Goal: Information Seeking & Learning: Understand process/instructions

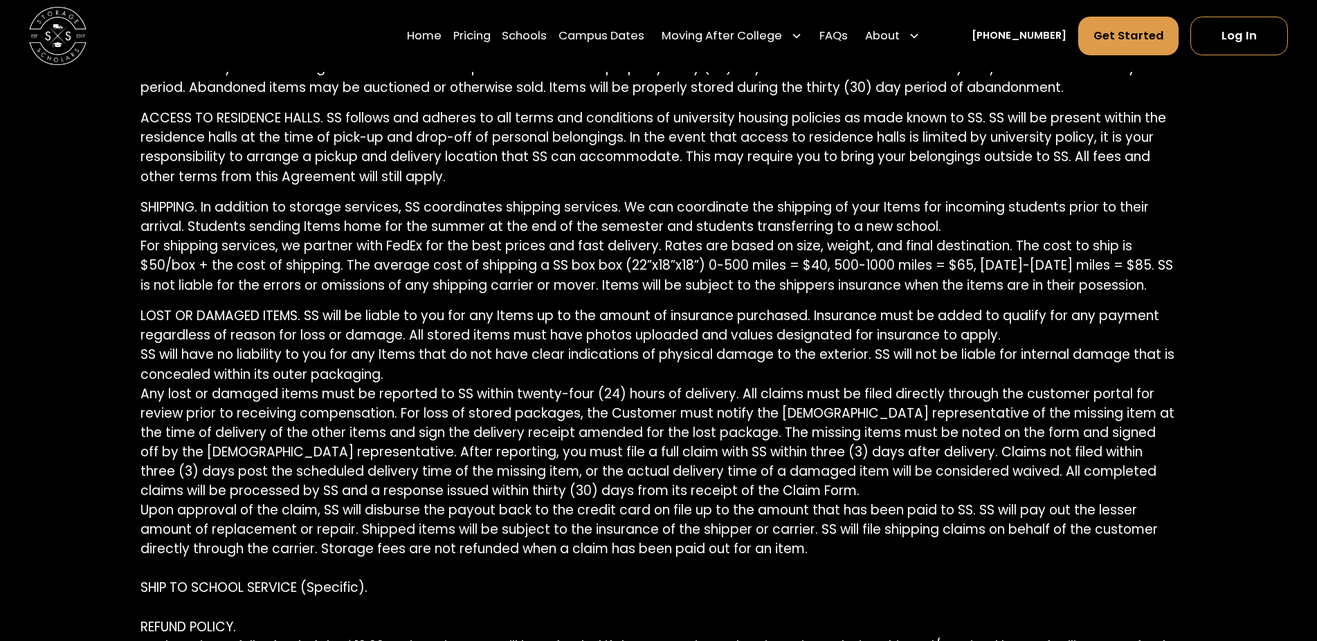
scroll to position [3387, 0]
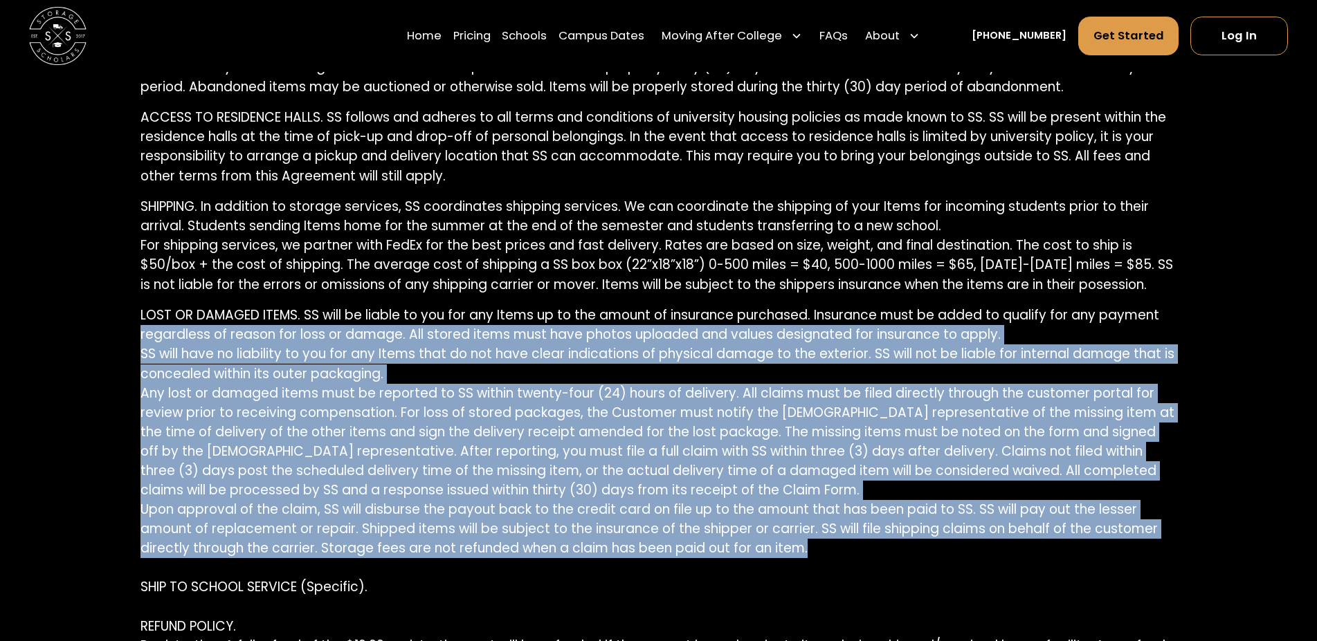
drag, startPoint x: 235, startPoint y: 324, endPoint x: 809, endPoint y: 535, distance: 611.7
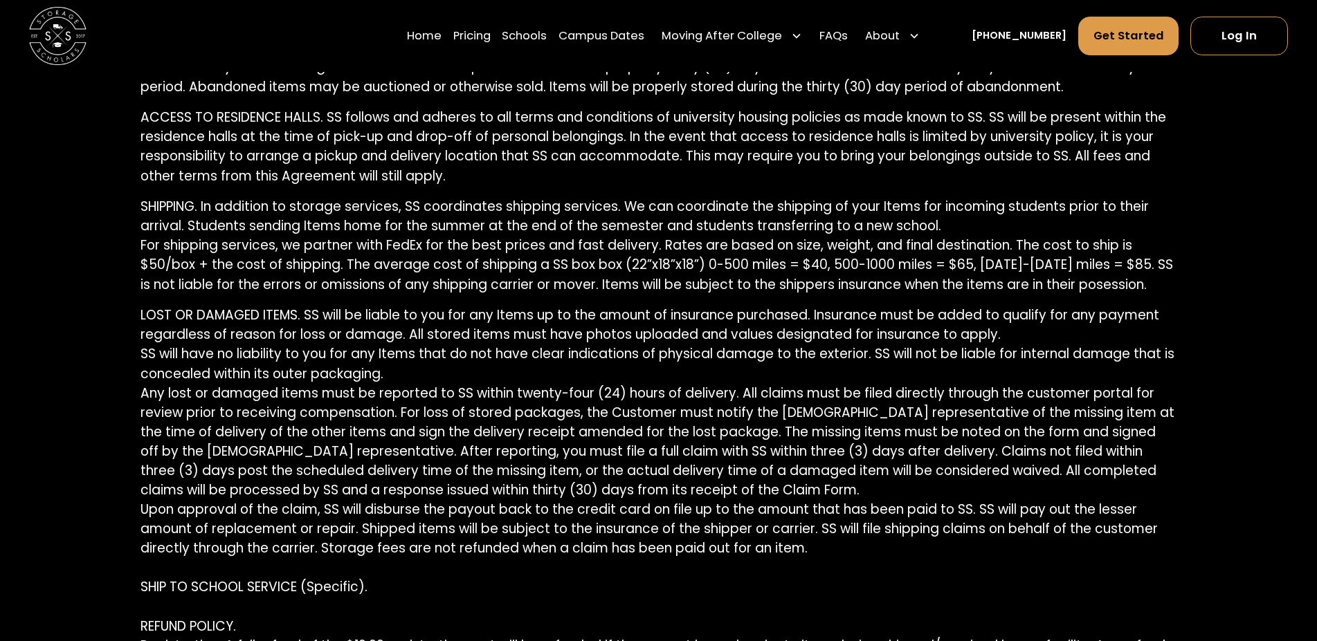
drag, startPoint x: 807, startPoint y: 539, endPoint x: 836, endPoint y: 542, distance: 29.9
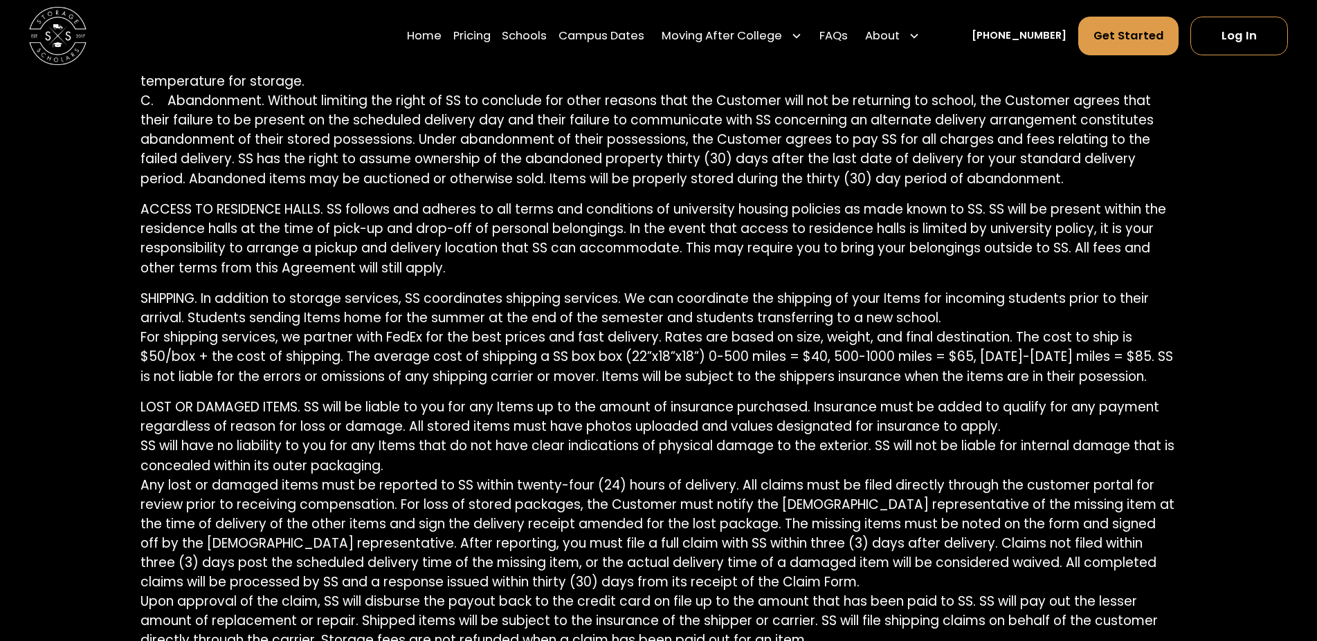
scroll to position [3034, 0]
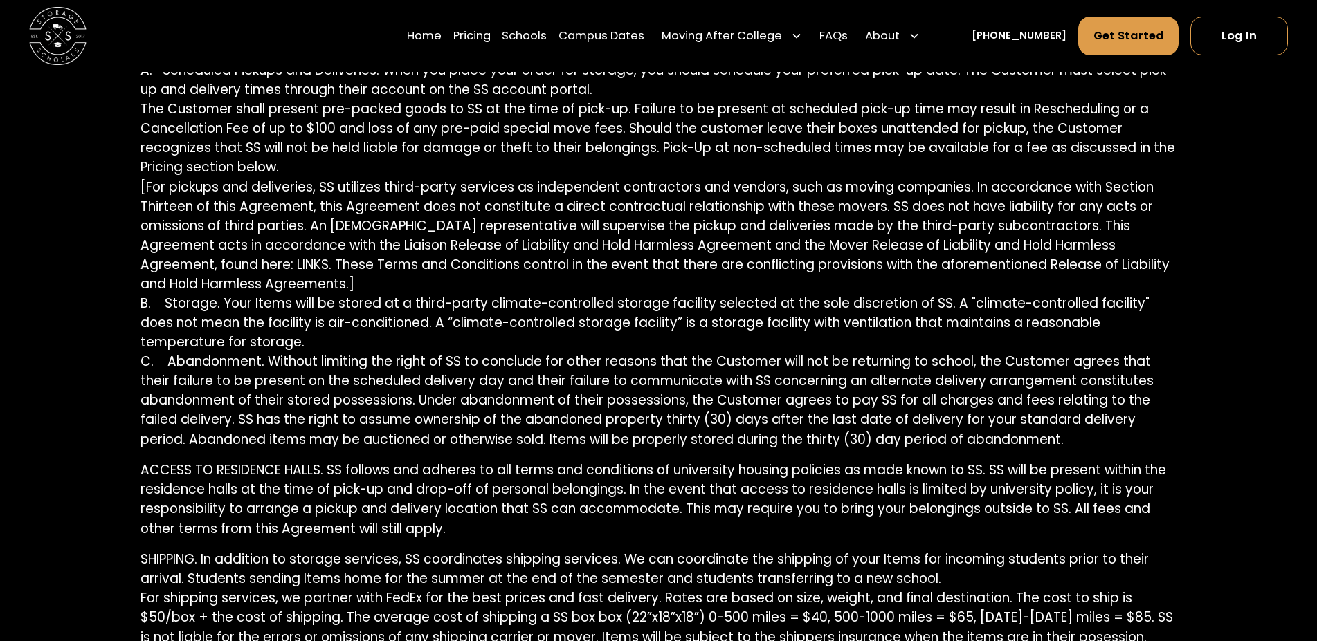
click at [591, 306] on p "STORAGE SERVICES. A. Scheduled Pickups and Deliveries. When you place your orde…" at bounding box center [658, 246] width 1036 height 408
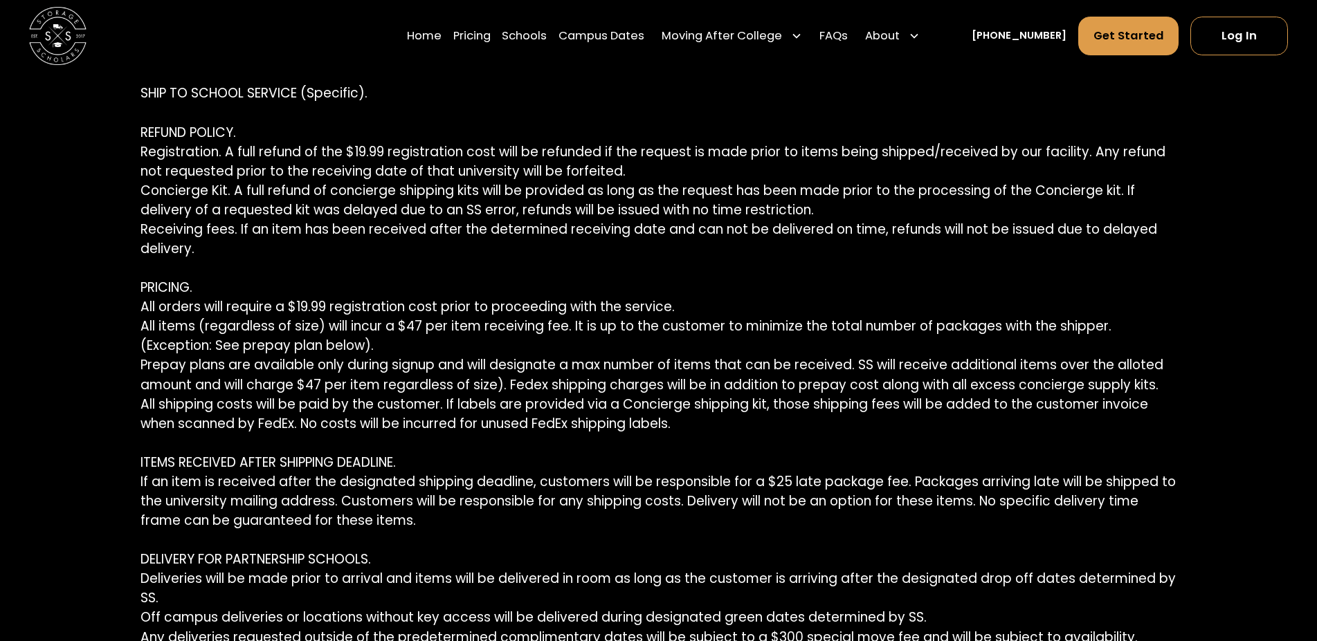
scroll to position [3458, 0]
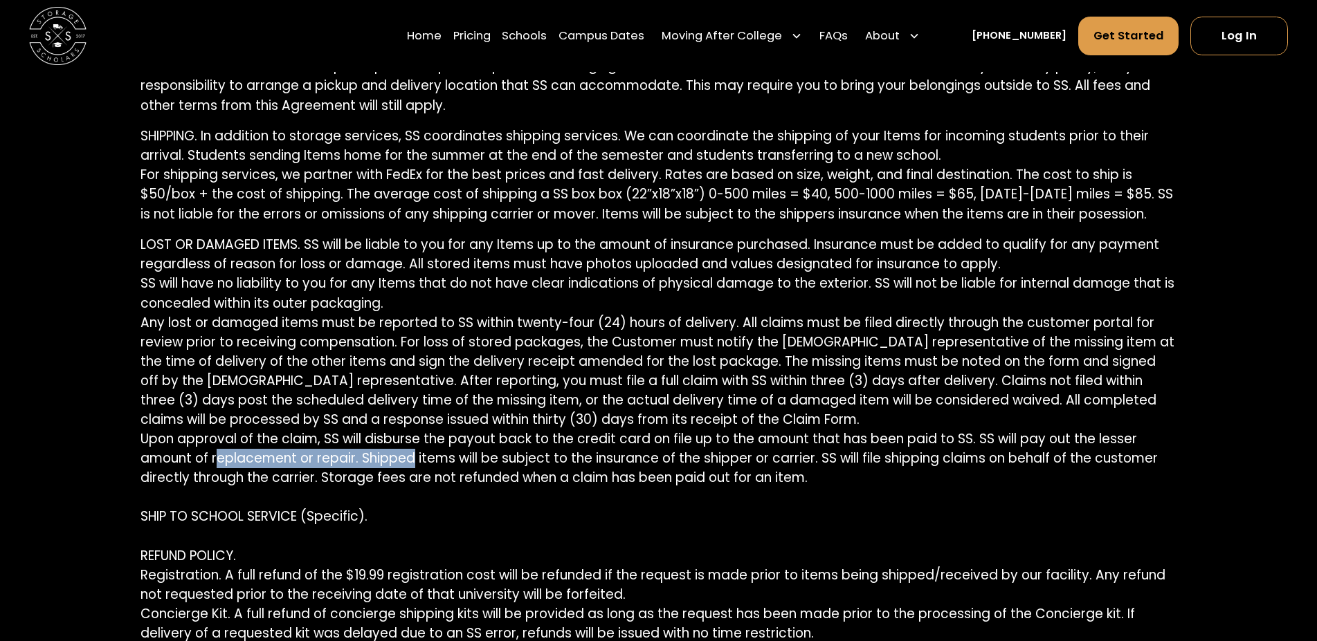
drag, startPoint x: 213, startPoint y: 447, endPoint x: 414, endPoint y: 446, distance: 200.6
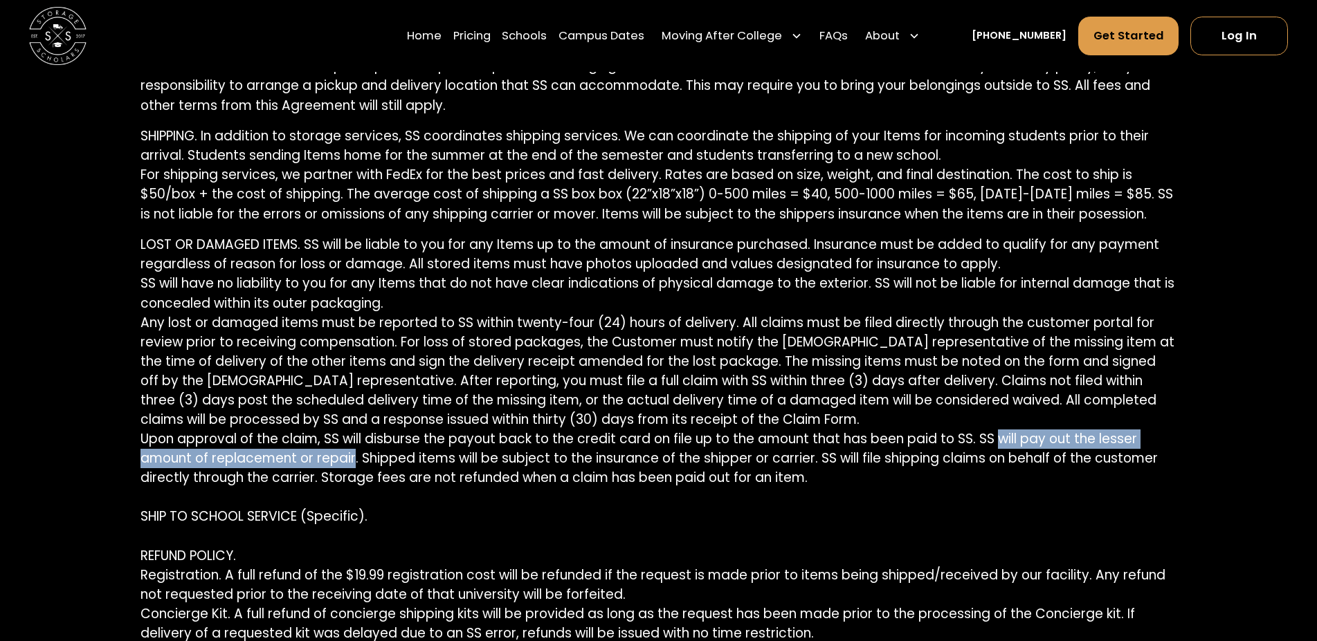
drag, startPoint x: 989, startPoint y: 431, endPoint x: 353, endPoint y: 449, distance: 636.7
